Goal: Information Seeking & Learning: Learn about a topic

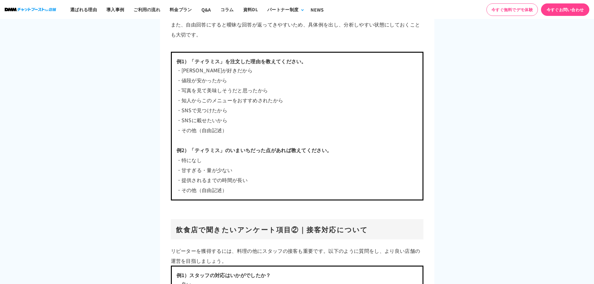
scroll to position [1528, 0]
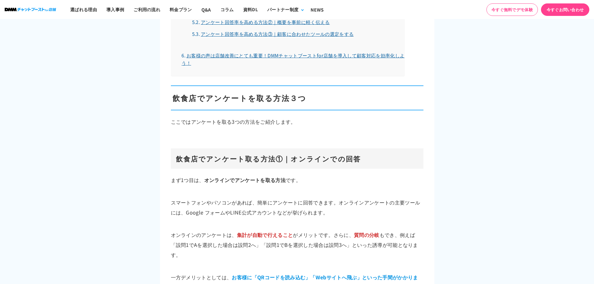
scroll to position [873, 0]
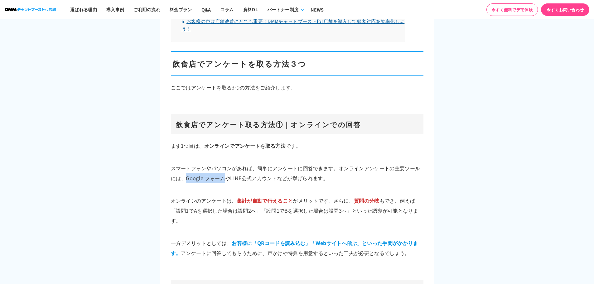
drag, startPoint x: 224, startPoint y: 176, endPoint x: 187, endPoint y: 175, distance: 36.2
click at [187, 175] on p "スマートフォンやパソコンがあれば、簡単にアンケートに回答できます。オンラインアンケートの主要ツールには、Google フォームやLINE公式アカウントなどが挙…" at bounding box center [297, 173] width 253 height 20
copy p "Google フォーム"
